Goal: Task Accomplishment & Management: Manage account settings

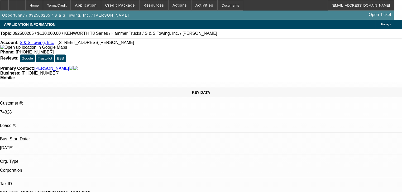
select select "0"
select select "2"
select select "0"
select select "6"
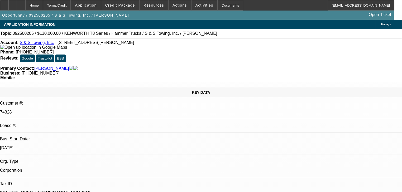
select select "0"
select select "2"
select select "0"
select select "6"
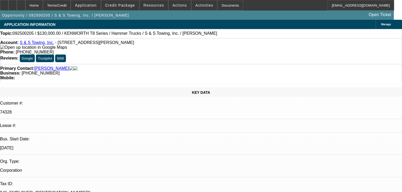
select select "0"
select select "2"
select select "0"
select select "6"
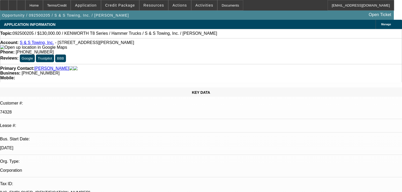
select select "0"
select select "2"
select select "0"
select select "6"
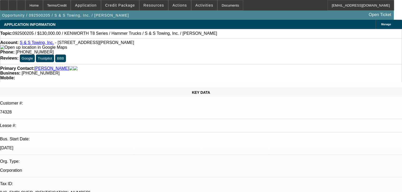
scroll to position [915, 0]
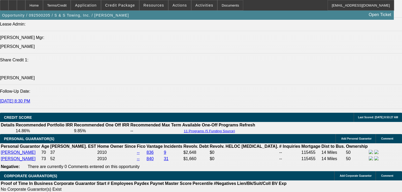
select select "0"
select select "6"
select select "0"
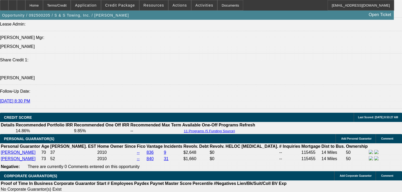
select select "0"
select select "2"
select select "0"
select select "6"
select select "0"
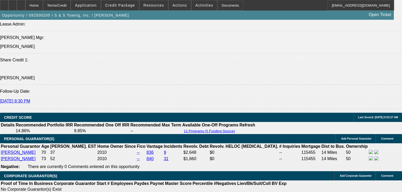
select select "0"
select select "2"
select select "0"
select select "6"
select select "0"
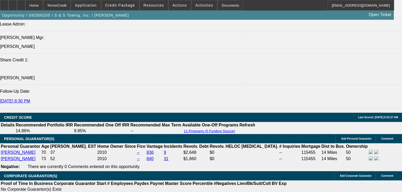
select select "0"
select select "2"
select select "0"
select select "6"
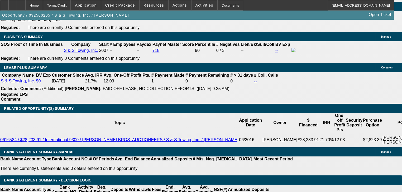
scroll to position [890, 0]
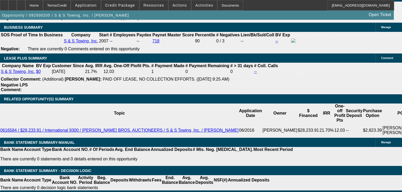
type input "2"
type input "UNKNOWN"
type input "2699"
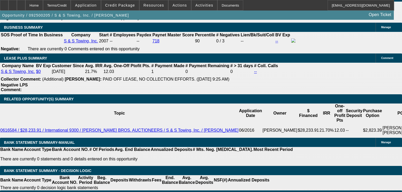
type input "9"
type input "$2,699.00"
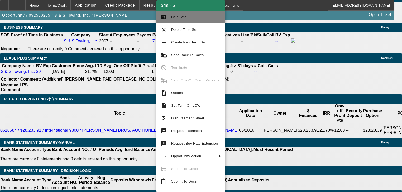
click at [168, 21] on button "calculate Calculate" at bounding box center [190, 17] width 69 height 13
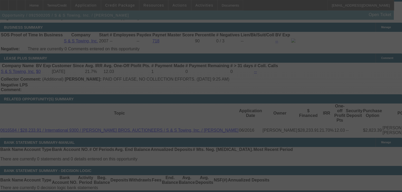
select select "0"
select select "2"
select select "0"
select select "6"
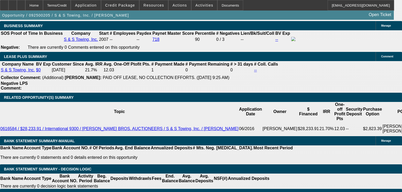
scroll to position [932, 0]
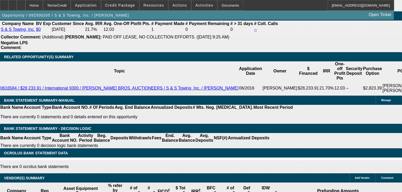
type input "5"
type input "UNKNOWN"
type input "5762"
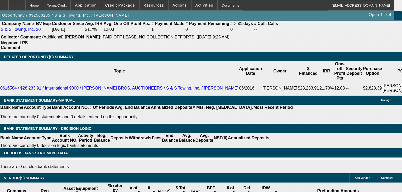
type input "6"
type input "$5,762.00"
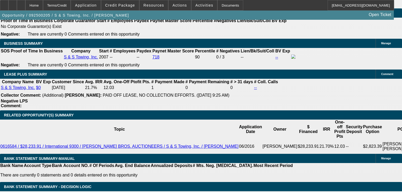
scroll to position [869, 0]
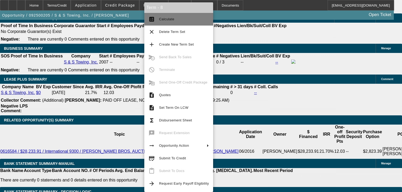
click at [155, 23] on button "calculate Calculate" at bounding box center [178, 19] width 69 height 13
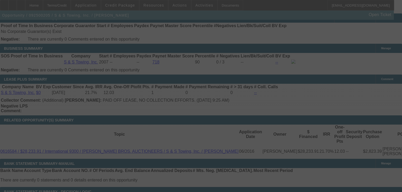
select select "0"
select select "2"
select select "0"
select select "6"
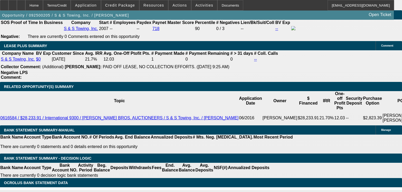
scroll to position [907, 0]
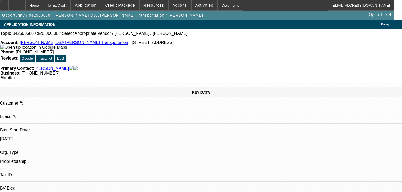
select select "0.2"
select select "2"
select select "0.1"
select select "4"
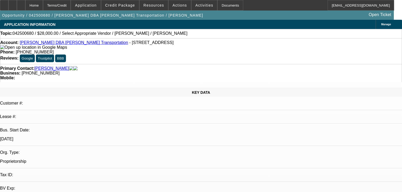
scroll to position [105, 0]
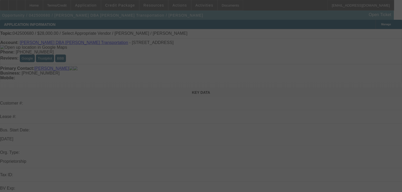
select select "0.2"
select select "2"
select select "0.1"
select select "4"
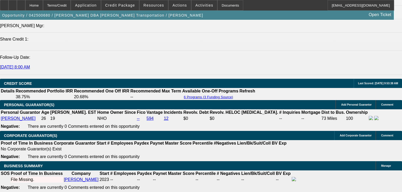
scroll to position [675, 0]
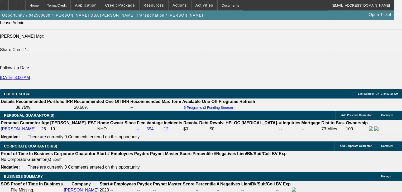
scroll to position [654, 0]
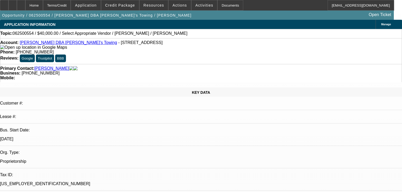
select select "0"
select select "0.1"
select select "4"
select select "0"
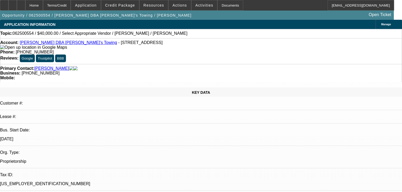
select select "0"
select select "0.1"
select select "4"
select select "0.2"
select select "2"
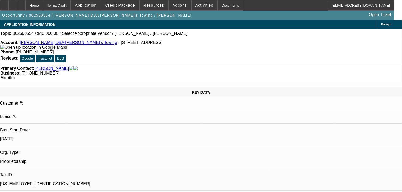
select select "2"
select select "0"
select select "6"
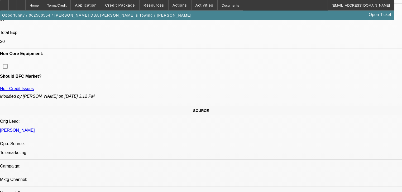
scroll to position [173, 0]
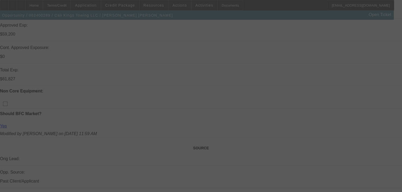
scroll to position [148, 0]
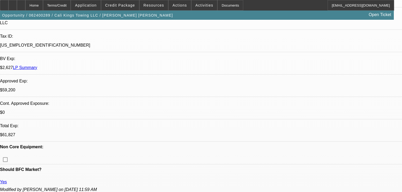
select select "0"
select select "2"
select select "0.1"
select select "0.15"
select select "2"
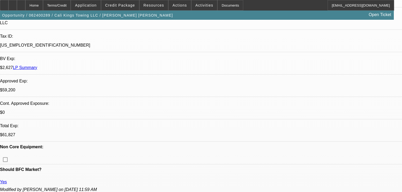
select select "0.1"
select select "0.2"
select select "2"
select select "0.1"
select select "0"
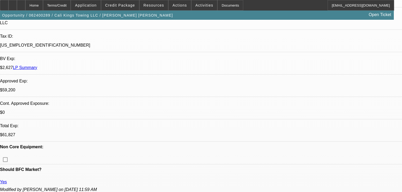
select select "2"
select select "0.1"
select select "1"
select select "2"
select select "4"
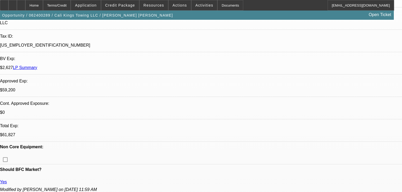
select select "1"
select select "2"
select select "4"
select select "1"
select select "2"
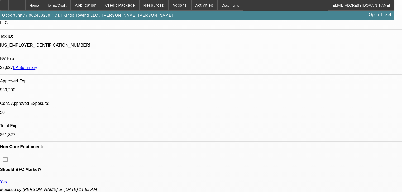
select select "4"
select select "1"
select select "2"
select select "4"
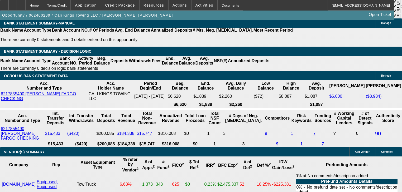
scroll to position [970, 0]
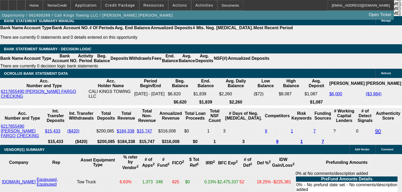
scroll to position [612, 0]
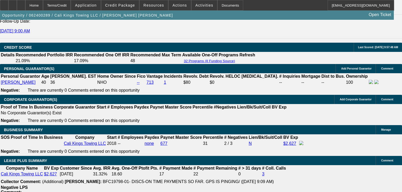
scroll to position [738, 0]
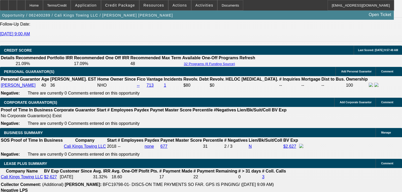
scroll to position [295, 0]
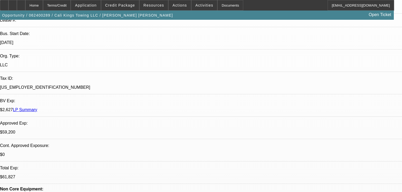
scroll to position [1287, 0]
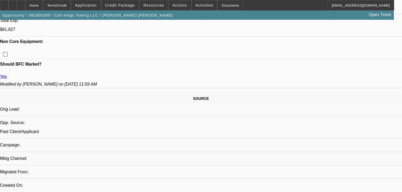
scroll to position [274, 0]
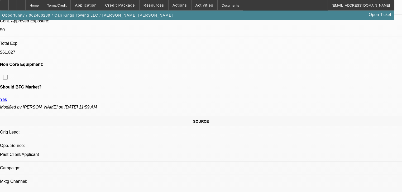
scroll to position [232, 0]
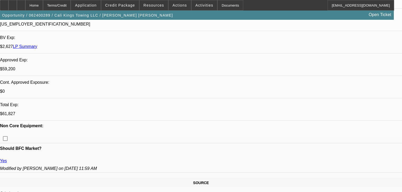
scroll to position [169, 0]
click at [119, 6] on span "Credit Package" at bounding box center [120, 5] width 30 height 4
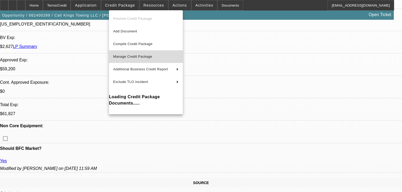
click at [138, 55] on span "Manage Credit Package" at bounding box center [132, 57] width 39 height 4
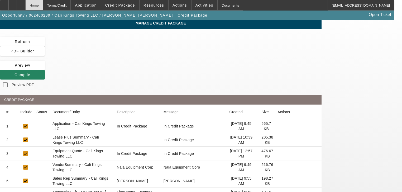
click at [43, 8] on div "Home" at bounding box center [34, 5] width 18 height 11
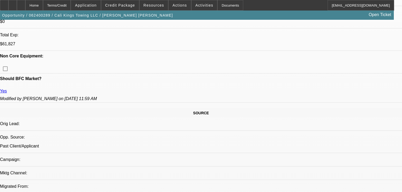
select select "0"
select select "2"
select select "0.1"
select select "4"
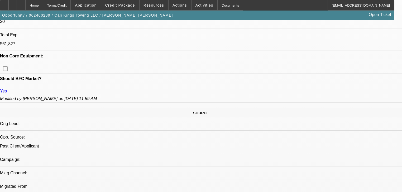
select select "0.15"
select select "2"
select select "0.1"
select select "4"
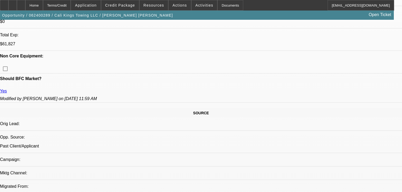
select select "0.2"
select select "2"
select select "0.1"
select select "4"
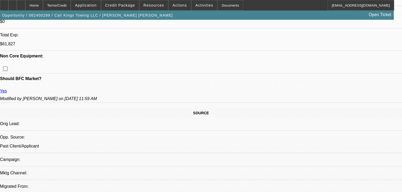
select select "0"
select select "2"
select select "0.1"
select select "4"
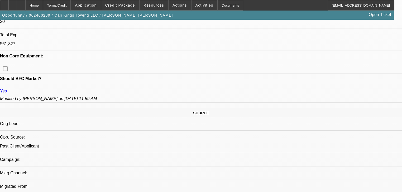
scroll to position [236, 0]
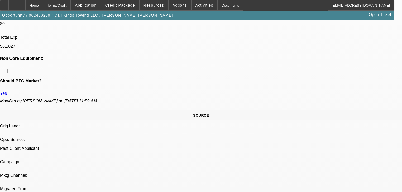
click at [130, 6] on span "Credit Package" at bounding box center [120, 5] width 30 height 4
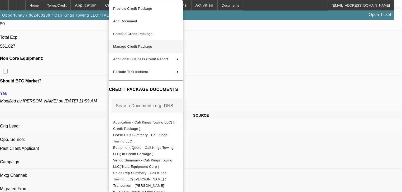
click at [131, 50] on button "Manage Credit Package" at bounding box center [146, 46] width 74 height 13
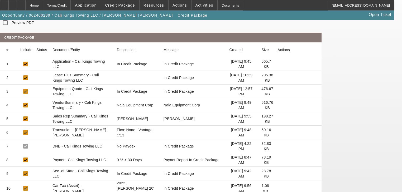
scroll to position [63, 0]
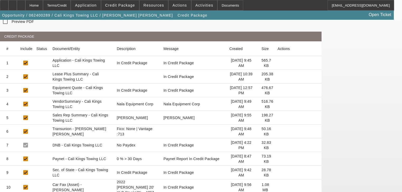
click at [277, 132] on icon at bounding box center [277, 132] width 0 height 0
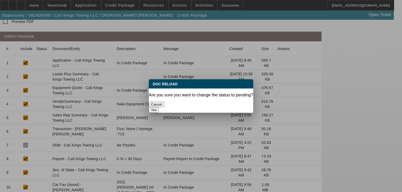
scroll to position [0, 0]
click at [159, 107] on button "Yes" at bounding box center [154, 110] width 10 height 6
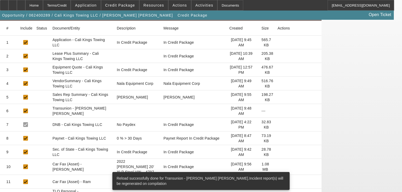
scroll to position [84, 0]
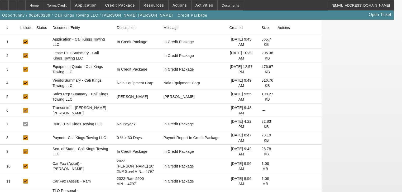
click at [277, 138] on icon at bounding box center [277, 138] width 0 height 0
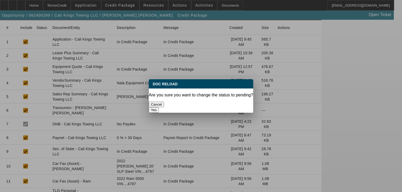
scroll to position [0, 0]
click at [159, 107] on button "Yes" at bounding box center [154, 110] width 10 height 6
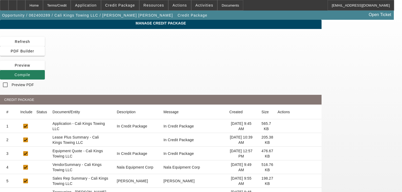
click at [45, 69] on span at bounding box center [22, 75] width 45 height 13
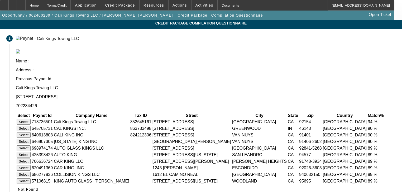
click at [31, 119] on button "Select" at bounding box center [24, 122] width 14 height 6
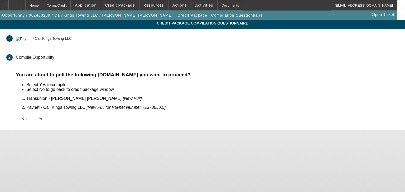
click at [97, 115] on div "No Yes" at bounding box center [207, 118] width 383 height 9
click at [46, 117] on span "Yes" at bounding box center [42, 119] width 7 height 4
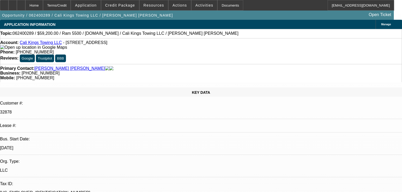
select select "0"
select select "2"
select select "0.1"
select select "4"
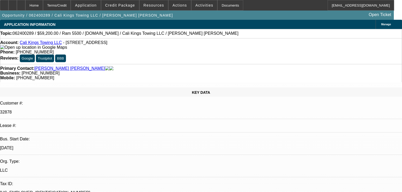
select select "0.15"
select select "2"
select select "0.1"
select select "4"
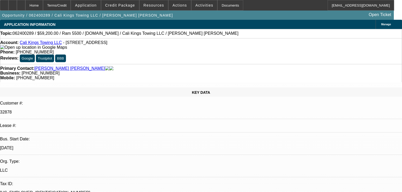
select select "0.2"
select select "2"
select select "0.1"
select select "4"
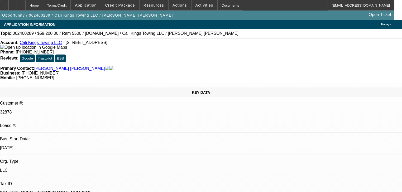
select select "0"
select select "2"
select select "0.1"
select select "4"
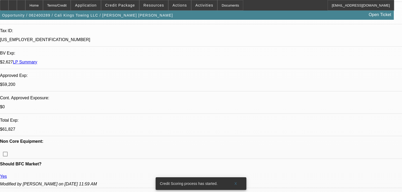
scroll to position [169, 0]
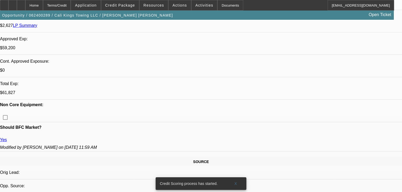
scroll to position [190, 0]
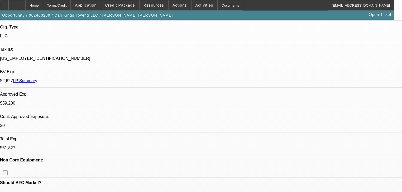
select select "0"
select select "2"
select select "0.1"
select select "0.15"
select select "2"
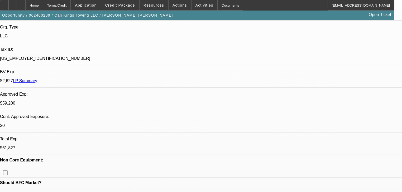
select select "0.1"
select select "0.2"
select select "2"
select select "0.1"
select select "0"
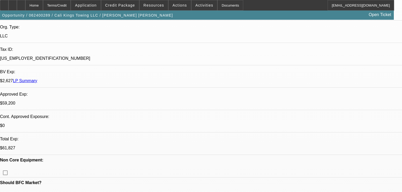
select select "2"
select select "0.1"
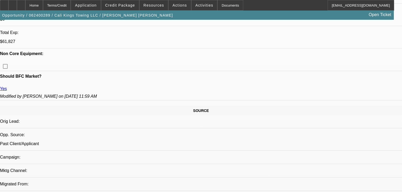
select select "1"
select select "2"
select select "4"
select select "1"
select select "2"
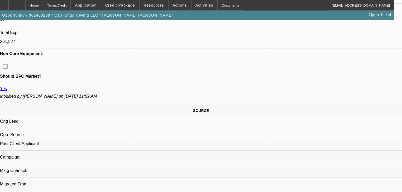
select select "4"
select select "1"
select select "2"
select select "4"
select select "1"
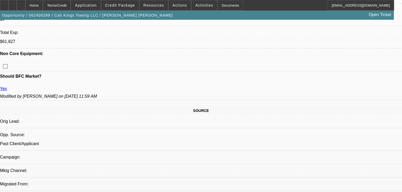
select select "2"
select select "4"
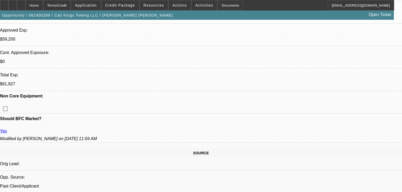
scroll to position [190, 0]
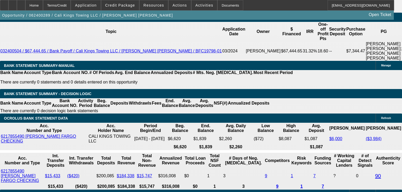
scroll to position [928, 0]
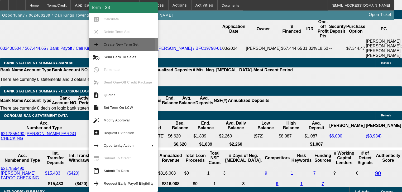
click at [109, 47] on span "Create New Term Set" at bounding box center [129, 44] width 50 height 6
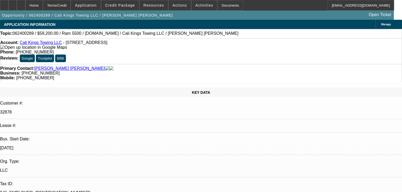
select select "0"
select select "2"
select select "0.1"
select select "4"
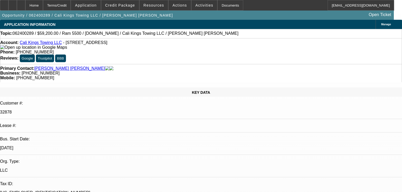
select select "0"
select select "2"
select select "0.1"
select select "4"
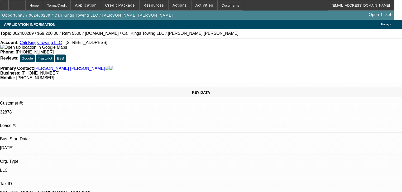
select select "0.15"
select select "2"
select select "0.1"
select select "4"
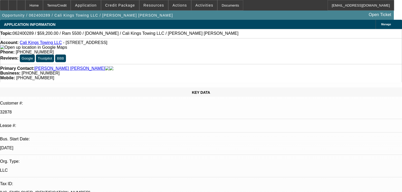
select select "0.2"
select select "2"
select select "0.1"
select select "4"
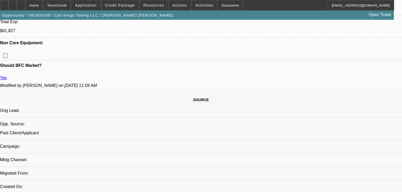
scroll to position [253, 0]
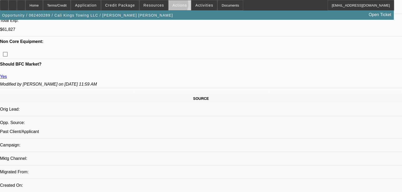
click at [172, 6] on span "Actions" at bounding box center [179, 5] width 15 height 4
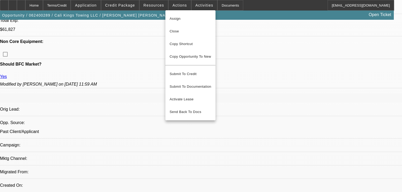
click at [188, 7] on div at bounding box center [201, 96] width 402 height 192
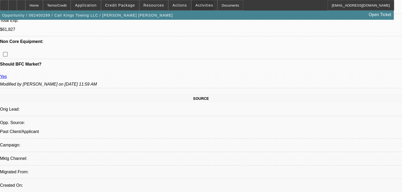
click at [191, 7] on span at bounding box center [204, 5] width 26 height 13
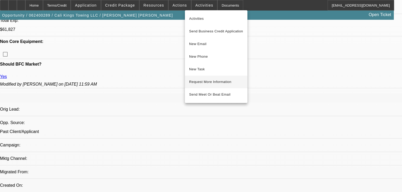
click at [206, 84] on span "Request More Information" at bounding box center [216, 82] width 54 height 6
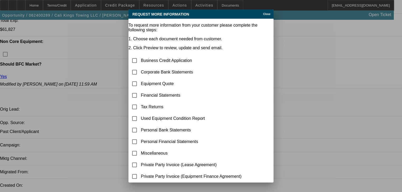
scroll to position [0, 0]
click at [140, 67] on input "checkbox" at bounding box center [134, 72] width 11 height 11
checkbox input "true"
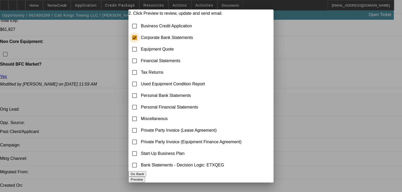
scroll to position [44, 0]
click at [145, 177] on button "Preview" at bounding box center [136, 180] width 17 height 6
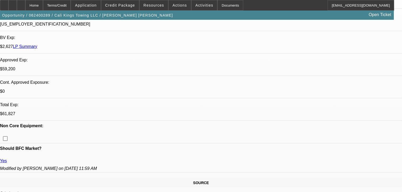
scroll to position [506, 0]
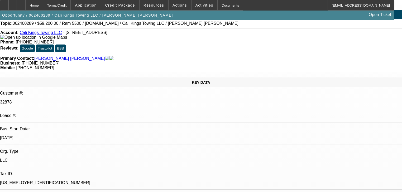
scroll to position [0, 0]
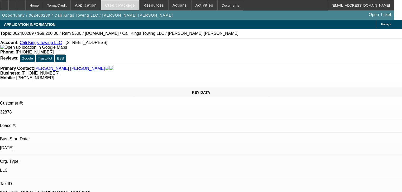
click at [127, 7] on span at bounding box center [120, 5] width 38 height 13
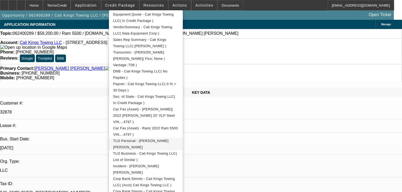
scroll to position [148, 0]
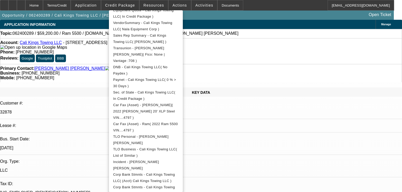
click at [104, 135] on div at bounding box center [201, 96] width 402 height 192
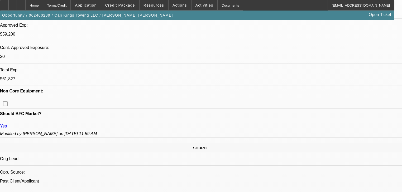
scroll to position [232, 0]
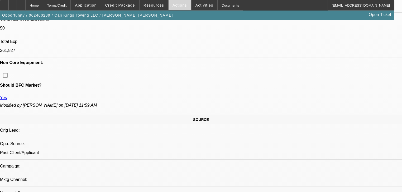
click at [172, 8] on span at bounding box center [179, 5] width 22 height 13
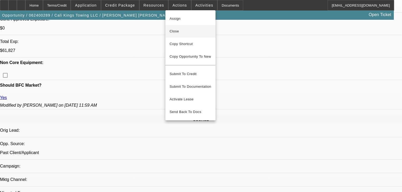
click at [183, 30] on span "Close" at bounding box center [191, 31] width 42 height 6
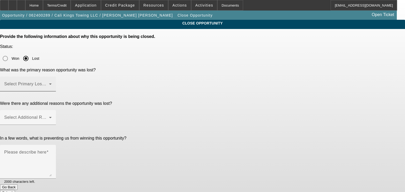
click at [49, 83] on span at bounding box center [26, 86] width 45 height 6
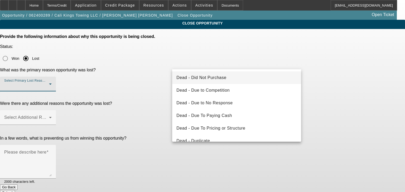
click at [203, 78] on span "Dead - Did Not Purchase" at bounding box center [201, 78] width 50 height 6
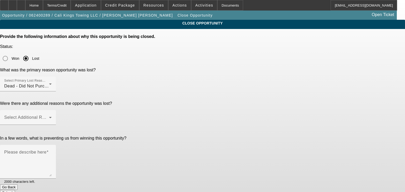
click at [56, 125] on div at bounding box center [28, 128] width 56 height 6
click at [49, 117] on span at bounding box center [26, 120] width 45 height 6
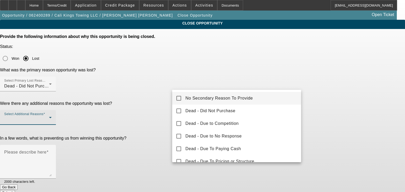
click at [178, 99] on mat-pseudo-checkbox at bounding box center [178, 98] width 5 height 5
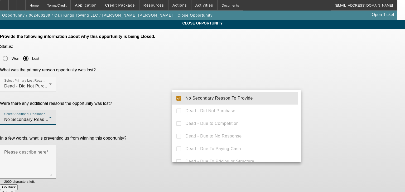
click at [154, 107] on div at bounding box center [202, 96] width 405 height 192
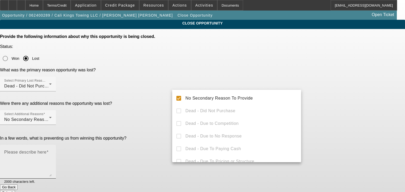
click at [52, 151] on textarea "Please describe here" at bounding box center [27, 163] width 47 height 25
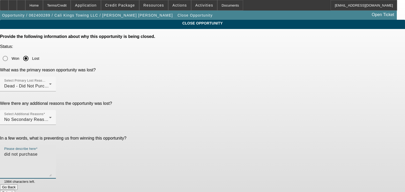
type textarea "did not purchase"
click at [15, 190] on button "Submit" at bounding box center [7, 193] width 15 height 6
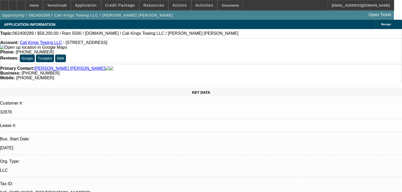
select select "0"
select select "2"
select select "0.1"
select select "4"
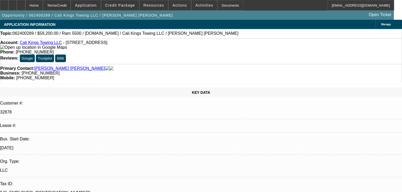
select select "0"
select select "2"
select select "0.1"
select select "4"
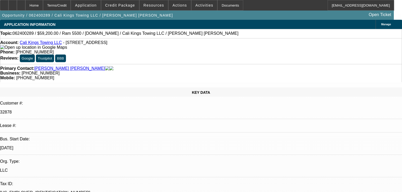
select select "0.15"
select select "2"
select select "0.1"
select select "4"
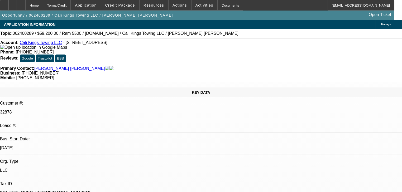
select select "0.2"
select select "2"
select select "0.1"
select select "4"
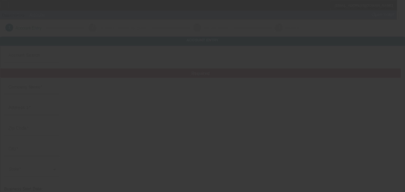
type input "Cali Kings Towing LLC"
type input "[STREET_ADDRESS]"
type input "92154"
type input "[GEOGRAPHIC_DATA]"
type input "[PHONE_NUMBER]"
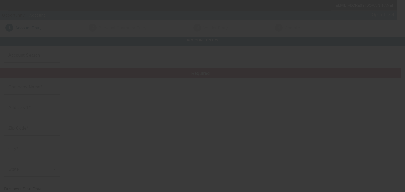
type input "Ste D Pmb 130"
type input "[EMAIL_ADDRESS][DOMAIN_NAME]"
type input "[GEOGRAPHIC_DATA]"
type input "[US_EMPLOYER_IDENTIFICATION_NUMBER]"
type input "[URL][DOMAIN_NAME]"
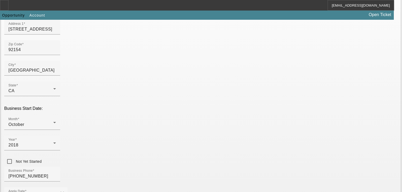
scroll to position [84, 0]
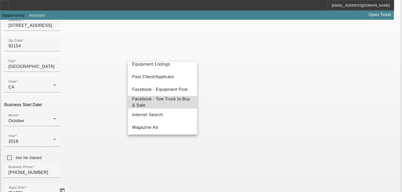
click at [165, 90] on div "- Select - Bank Referral Client Referral Direct Mail Email Equipment Listings P…" at bounding box center [162, 98] width 69 height 73
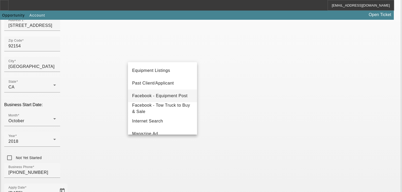
click at [173, 96] on span "Facebook - Equipment Post" at bounding box center [159, 96] width 55 height 6
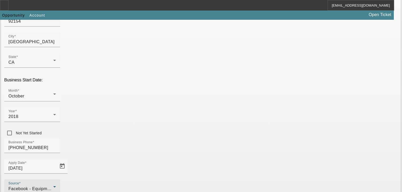
scroll to position [139, 0]
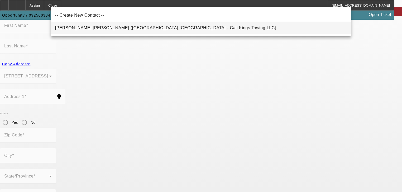
click at [206, 29] on mat-option "Ordonez Diaz, Jose (San Diego,CA - Cali Kings Towing LLC)" at bounding box center [201, 28] width 300 height 13
type input "Ordonez Diaz, Jose (San Diego,CA - Cali Kings Towing LLC)"
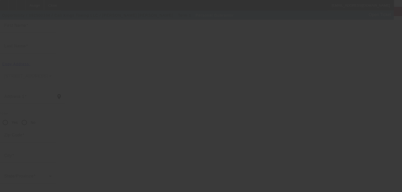
type input "Jose"
type input "Ordonez Diaz"
type input "4730 Palm Avenue"
radio input "true"
type input "92154"
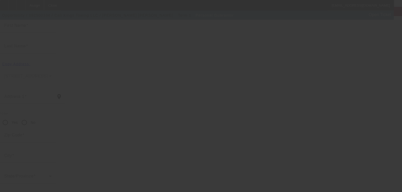
type input "San Diego"
type input "[PHONE_NUMBER]"
type input "100"
type input "704-67-6959"
type input "calikingstowingsd@gmail.com"
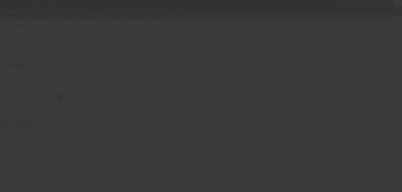
type input "139"
type input "[PHONE_NUMBER]"
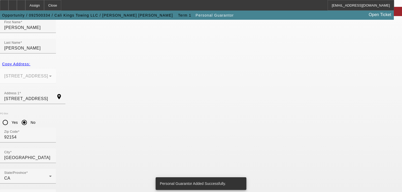
scroll to position [0, 0]
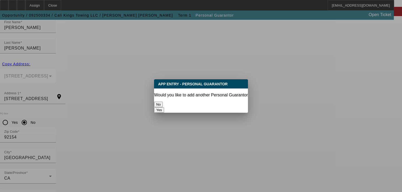
click at [163, 102] on button "No" at bounding box center [158, 105] width 9 height 6
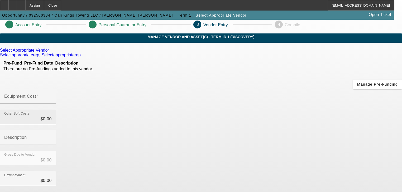
scroll to position [1, 0]
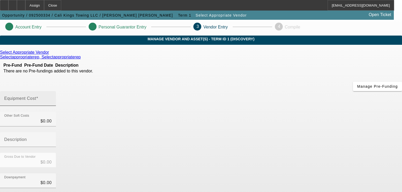
click at [52, 98] on input "Equipment Cost" at bounding box center [27, 101] width 47 height 6
type input "1"
type input "$1.00"
type input "10"
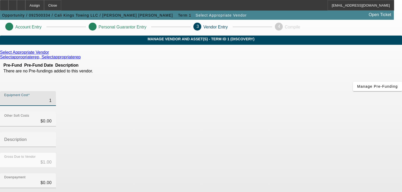
type input "$10.00"
type input "100"
type input "$100.00"
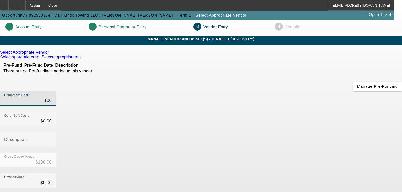
type input "1000"
type input "$1,000.00"
type input "10000"
type input "$10,000.00"
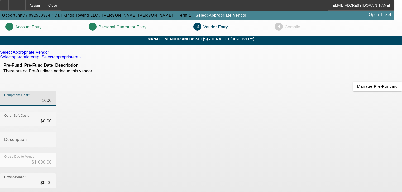
type input "$10,000.00"
type input "100000"
type input "$100,000.00"
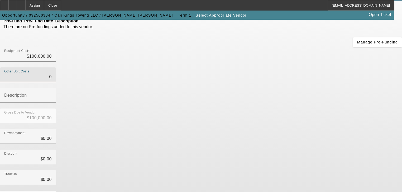
scroll to position [73, 0]
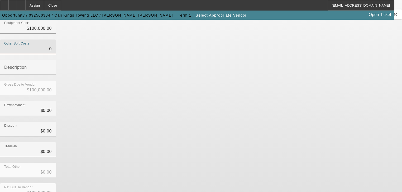
type input "$0.00"
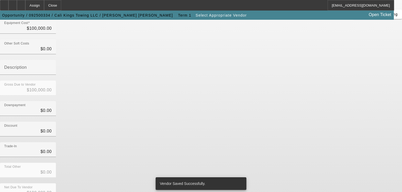
scroll to position [0, 0]
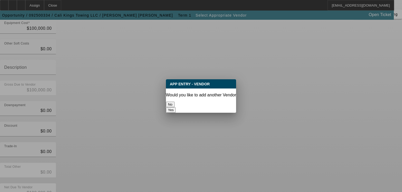
click at [175, 106] on button "No" at bounding box center [170, 105] width 9 height 6
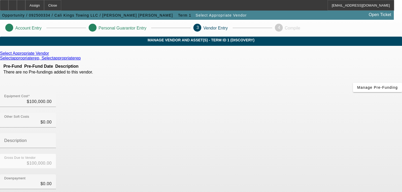
scroll to position [73, 0]
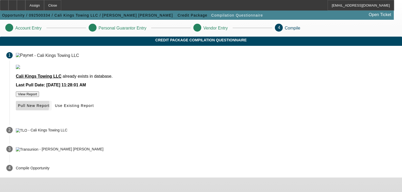
drag, startPoint x: 177, startPoint y: 122, endPoint x: 184, endPoint y: 122, distance: 7.2
click at [50, 108] on span "Pull New Report" at bounding box center [34, 106] width 32 height 4
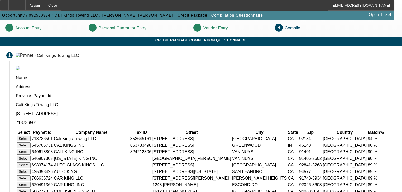
click at [31, 136] on button "Select" at bounding box center [24, 139] width 14 height 6
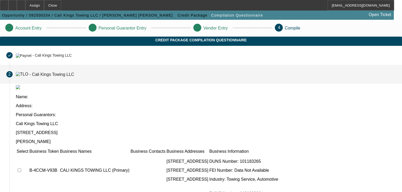
scroll to position [60, 0]
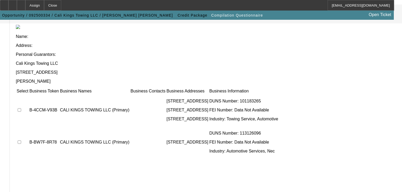
click at [21, 108] on input "checkbox" at bounding box center [19, 109] width 3 height 3
checkbox input "true"
click at [21, 141] on input "checkbox" at bounding box center [19, 142] width 3 height 3
checkbox input "true"
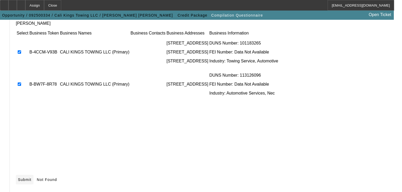
click at [18, 178] on icon at bounding box center [18, 180] width 0 height 4
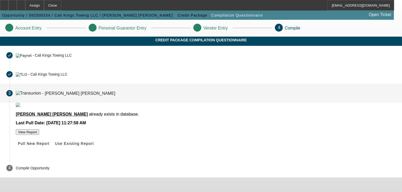
scroll to position [6, 0]
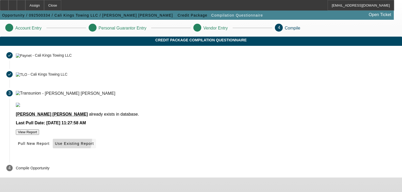
click at [96, 150] on span at bounding box center [74, 143] width 43 height 13
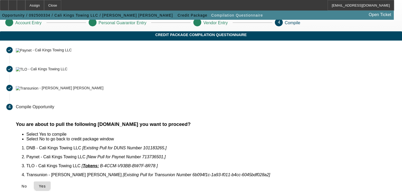
click at [46, 184] on span "Yes" at bounding box center [42, 186] width 7 height 4
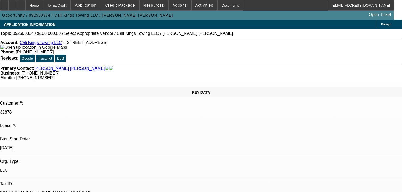
select select "0"
select select "2"
select select "0.1"
select select "4"
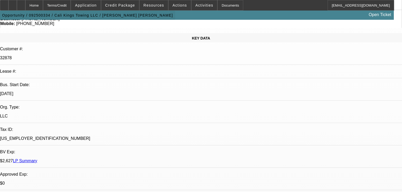
scroll to position [84, 0]
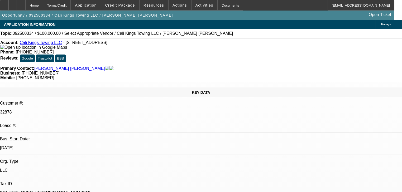
select select "0"
select select "2"
select select "0.1"
select select "4"
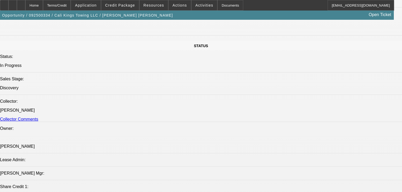
scroll to position [443, 0]
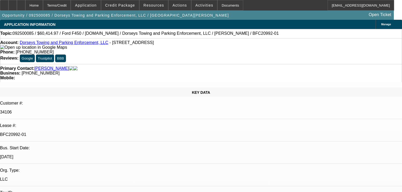
select select "2"
select select "0"
select select "6"
select select "2"
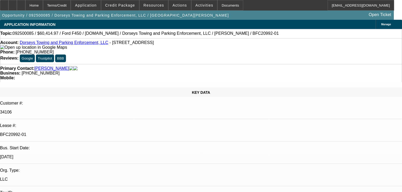
select select "2"
select select "0"
select select "6"
select select "0"
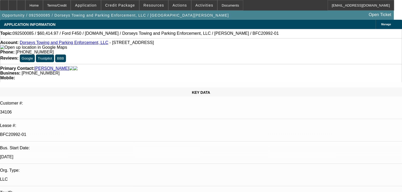
select select "2"
select select "0"
select select "6"
select select "0"
select select "2"
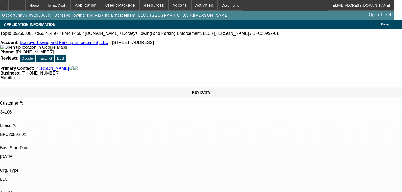
select select "2"
select select "0"
select select "6"
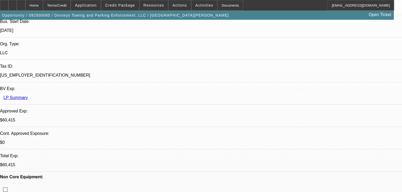
scroll to position [211, 0]
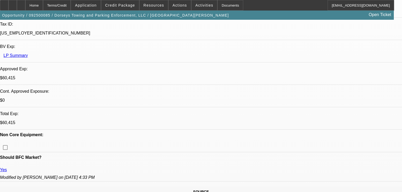
scroll to position [190, 0]
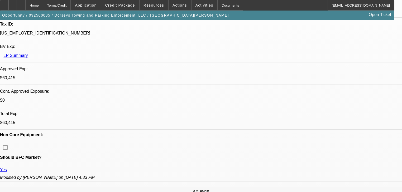
scroll to position [316, 0]
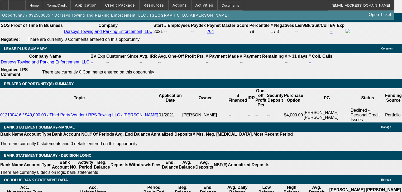
scroll to position [359, 0]
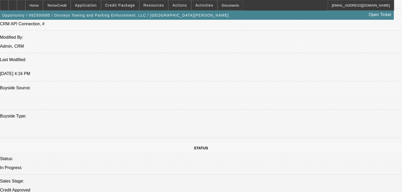
scroll to position [422, 0]
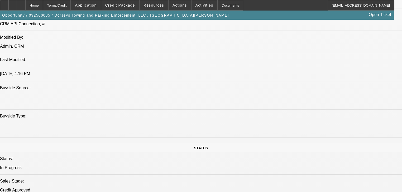
scroll to position [654, 0]
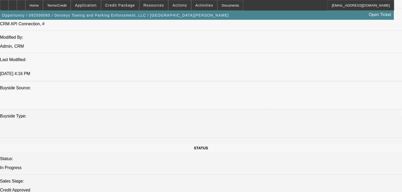
click at [308, 70] on mat-icon "reply_all" at bounding box center [310, 72] width 6 height 6
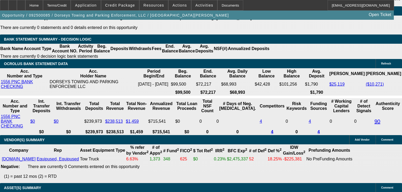
scroll to position [1012, 0]
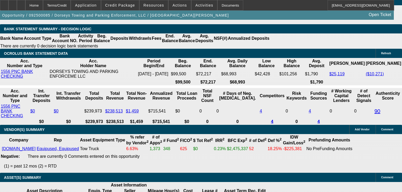
type input "1"
type input "UNKNOWN"
type input "$1,275.58"
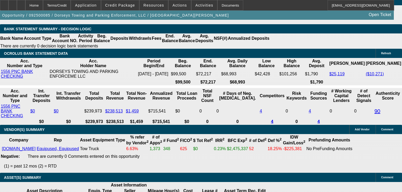
type input "12"
type input "$1,579.90"
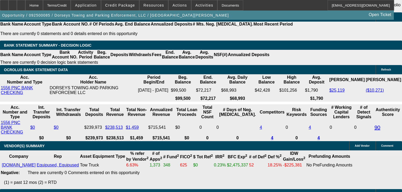
scroll to position [970, 0]
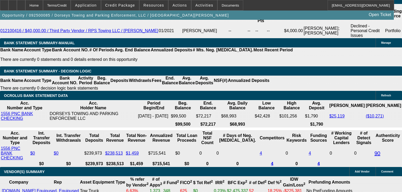
type input "12"
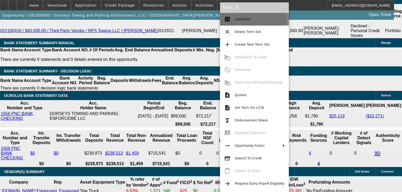
click at [242, 21] on span "Calculate" at bounding box center [242, 19] width 15 height 4
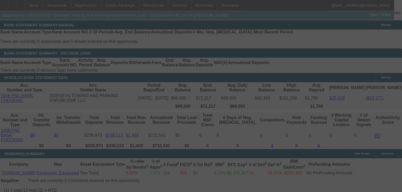
scroll to position [1012, 0]
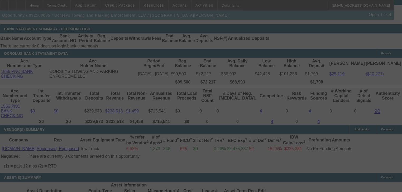
select select "0"
select select "2"
select select "0"
select select "6"
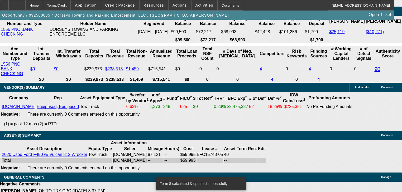
scroll to position [1034, 0]
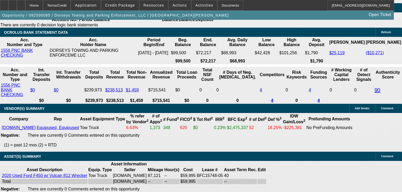
type input "UNKNOWN"
type input "1"
type input "$1,275.58"
type input "14"
type input "$1,639.45"
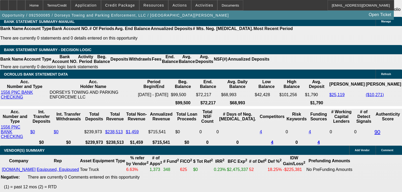
scroll to position [991, 0]
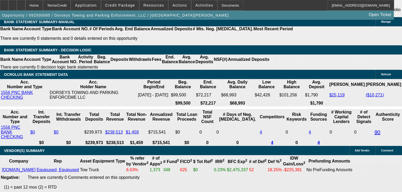
type input "14"
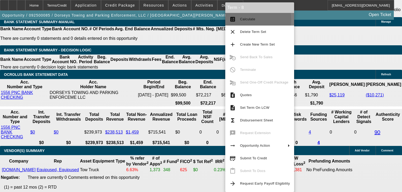
click at [236, 20] on button "calculate Calculate" at bounding box center [259, 19] width 69 height 13
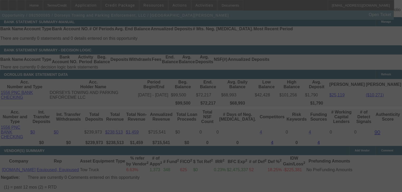
select select "0"
select select "2"
select select "0"
select select "6"
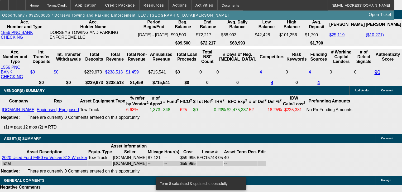
scroll to position [1044, 0]
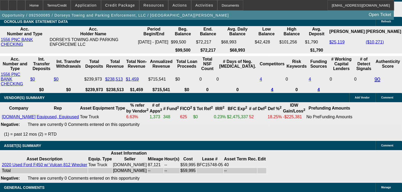
type input "UNKNOWN"
type input "1"
type input "$1,275.58"
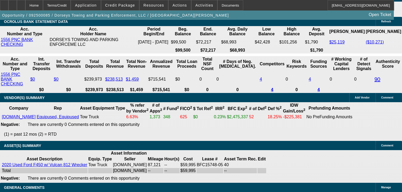
type input "16"
type input "$1,700.28"
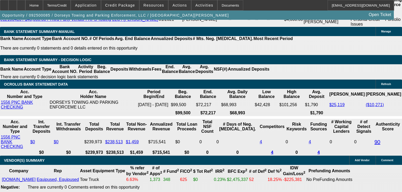
scroll to position [981, 0]
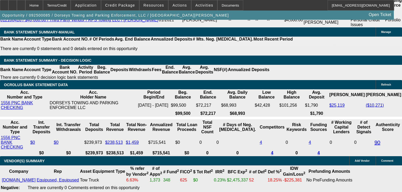
type input "16"
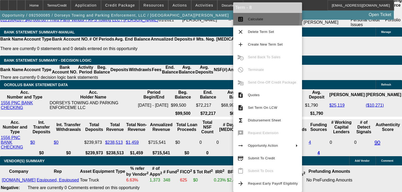
click at [250, 16] on span "Calculate" at bounding box center [273, 19] width 50 height 6
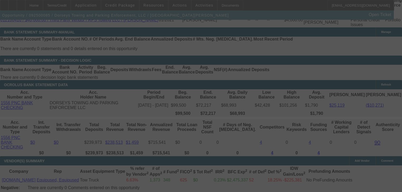
scroll to position [978, 0]
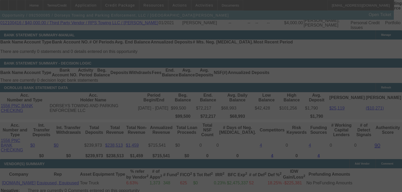
select select "0"
select select "2"
select select "0"
select select "6"
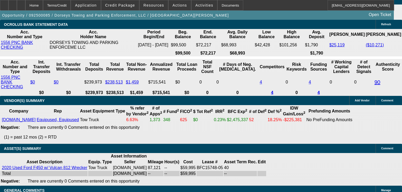
scroll to position [1020, 0]
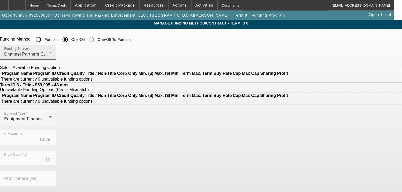
click at [28, 51] on mat-label "Funding Source" at bounding box center [16, 48] width 24 height 3
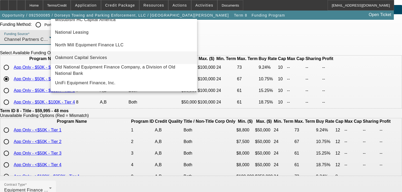
scroll to position [42, 0]
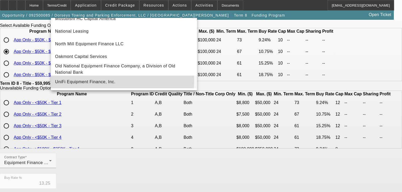
click at [87, 80] on span "UniFi Equipment Finance, Inc." at bounding box center [85, 82] width 60 height 6
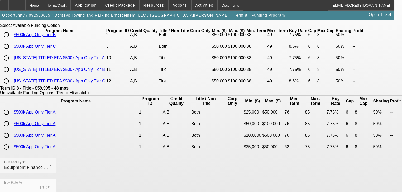
scroll to position [0, 0]
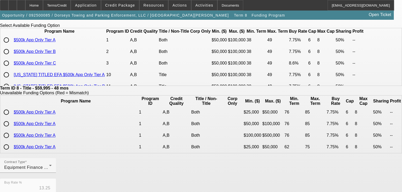
click at [12, 69] on input "radio" at bounding box center [6, 63] width 11 height 11
radio input "true"
type input "8.60"
type input "6"
type input "50.00"
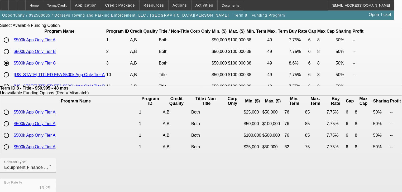
type input "8"
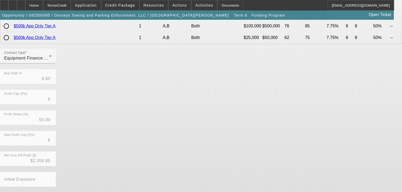
scroll to position [169, 0]
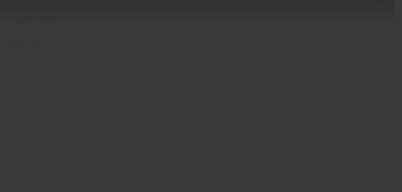
type input "13.25"
type input "10"
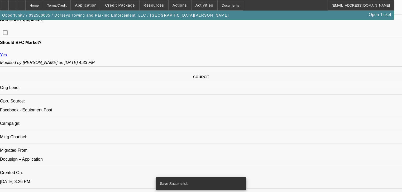
select select "2"
select select "0"
select select "6"
select select "2"
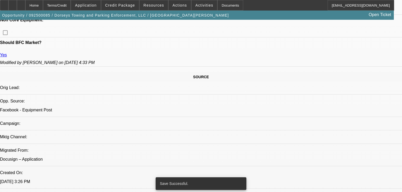
select select "2"
select select "0"
select select "6"
select select "0"
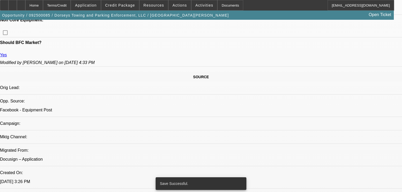
select select "2"
select select "0"
select select "6"
select select "0"
select select "2"
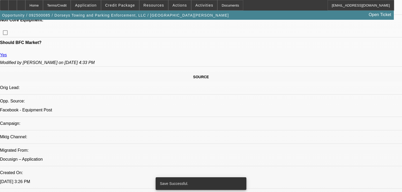
select select "2"
select select "0"
select select "6"
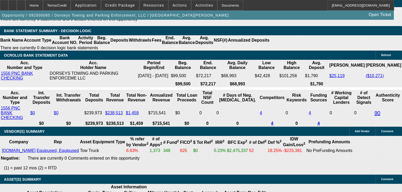
scroll to position [1012, 0]
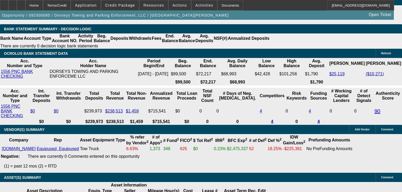
type input "UNKNOWN"
type input "1"
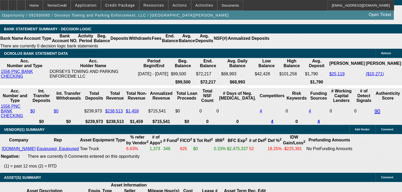
type input "$1,275.58"
type input "10"
type input "$1,521.63"
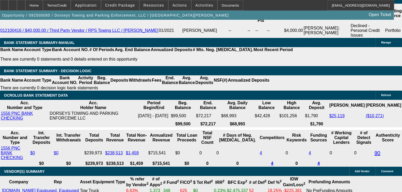
scroll to position [970, 0]
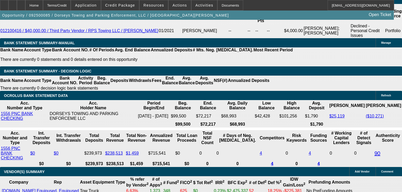
type input "10"
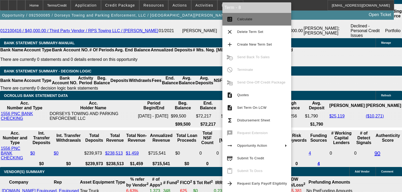
click at [234, 23] on button "calculate Calculate" at bounding box center [256, 19] width 69 height 13
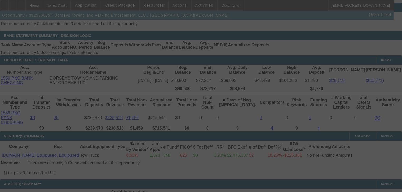
scroll to position [1012, 0]
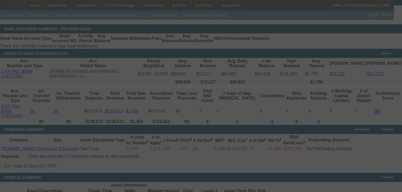
select select "0"
select select "2"
select select "0"
select select "6"
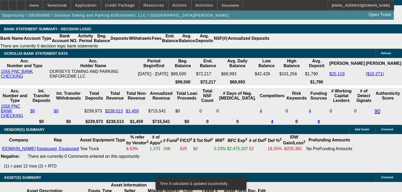
scroll to position [1034, 0]
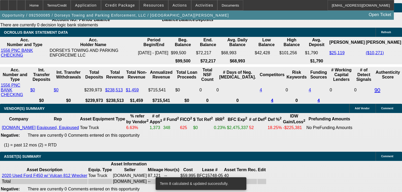
type input "1"
type input "UNKNOWN"
type input "12"
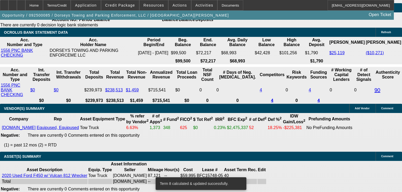
type input "$1,579.90"
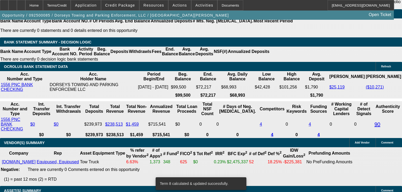
scroll to position [991, 0]
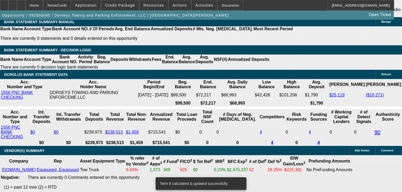
type input "12"
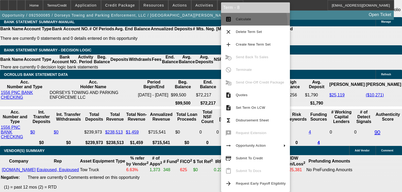
click at [238, 23] on button "calculate Calculate" at bounding box center [255, 19] width 69 height 13
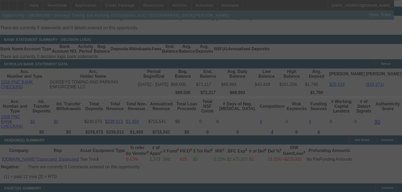
select select "0"
select select "2"
select select "0"
select select "6"
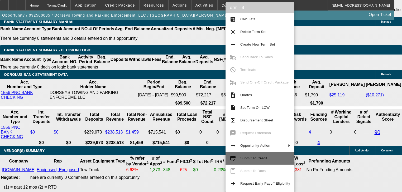
click at [268, 164] on button "credit_score Submit To Credit" at bounding box center [259, 158] width 69 height 13
click at [268, 164] on div "Term - 8 calculate Calculate clear Delete Term Set add Create New Term Set canc…" at bounding box center [259, 97] width 69 height 190
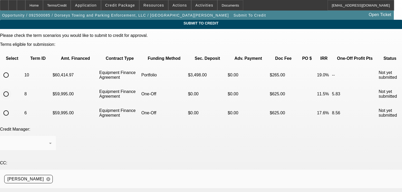
click at [11, 89] on input "radio" at bounding box center [6, 94] width 11 height 11
radio input "true"
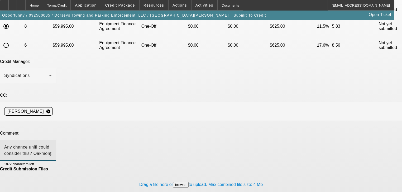
scroll to position [72, 0]
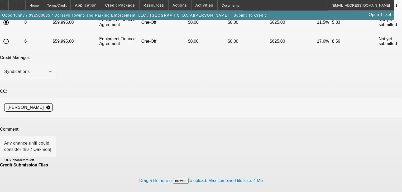
drag, startPoint x: 237, startPoint y: 175, endPoint x: 194, endPoint y: 146, distance: 51.8
click at [207, 154] on div "Please check the term scenarios you would like to submit to credit for approval…" at bounding box center [201, 84] width 402 height 244
click at [52, 140] on textarea "Any chance unifi could consider this? Oakmont just approved this directly and w…" at bounding box center [27, 146] width 47 height 13
type textarea "Any chance unifi could consider this? Oakmont just approved this directly and w…"
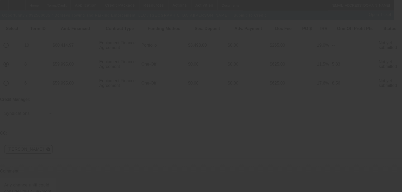
scroll to position [30, 0]
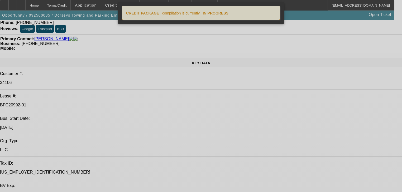
select select "2"
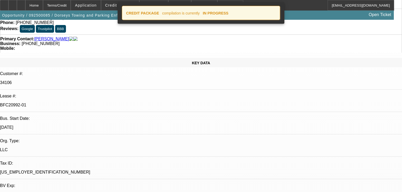
select select "2"
select select "0"
select select "6"
select select "2"
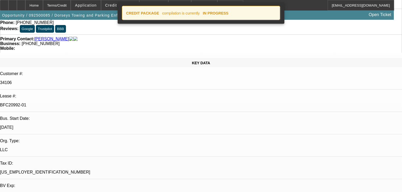
select select "0"
select select "6"
select select "0"
select select "2"
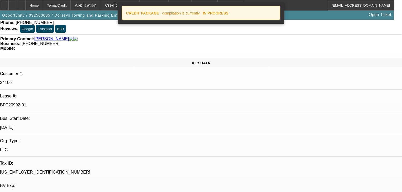
select select "0"
select select "6"
select select "0"
select select "2"
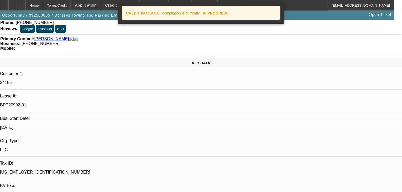
select select "0"
select select "6"
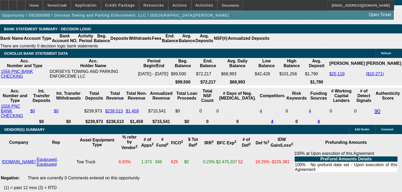
scroll to position [1034, 0]
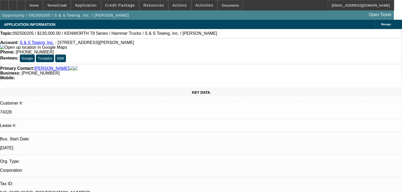
select select "0"
select select "6"
select select "0"
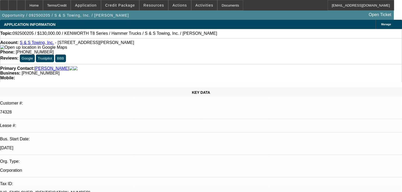
select select "0"
select select "2"
select select "0"
select select "6"
select select "0"
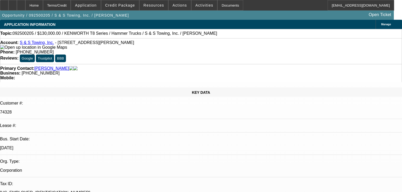
select select "0"
select select "2"
select select "0"
select select "6"
select select "0"
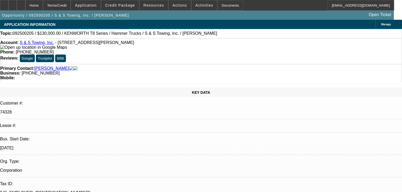
select select "0"
select select "2"
select select "0"
select select "6"
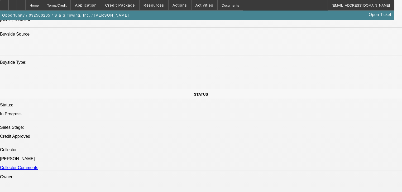
scroll to position [506, 0]
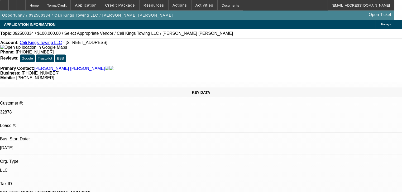
select select "0"
select select "2"
select select "0.1"
select select "4"
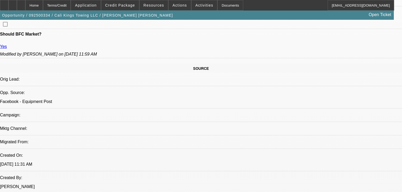
scroll to position [274, 0]
